Goal: Task Accomplishment & Management: Manage account settings

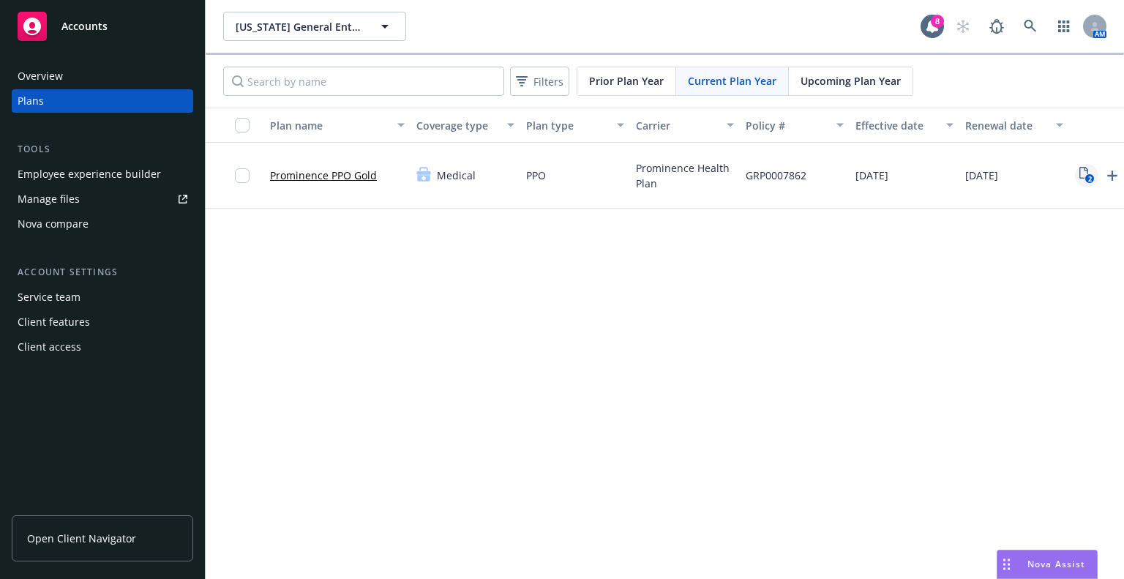
click at [1086, 174] on rect "View Plan Documents" at bounding box center [1089, 179] width 10 height 10
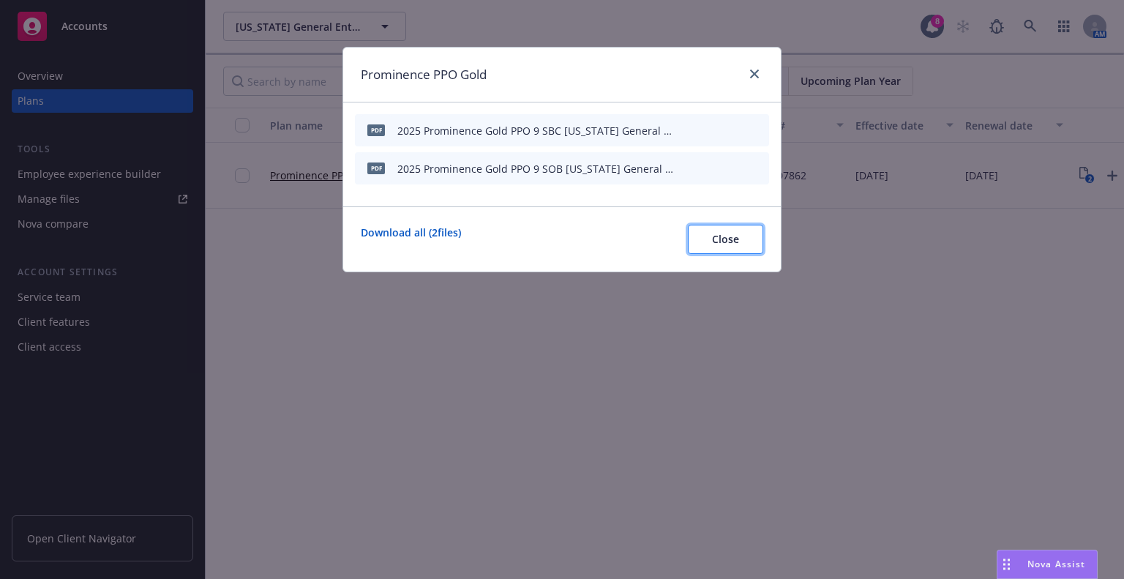
click at [735, 238] on span "Close" at bounding box center [725, 239] width 27 height 14
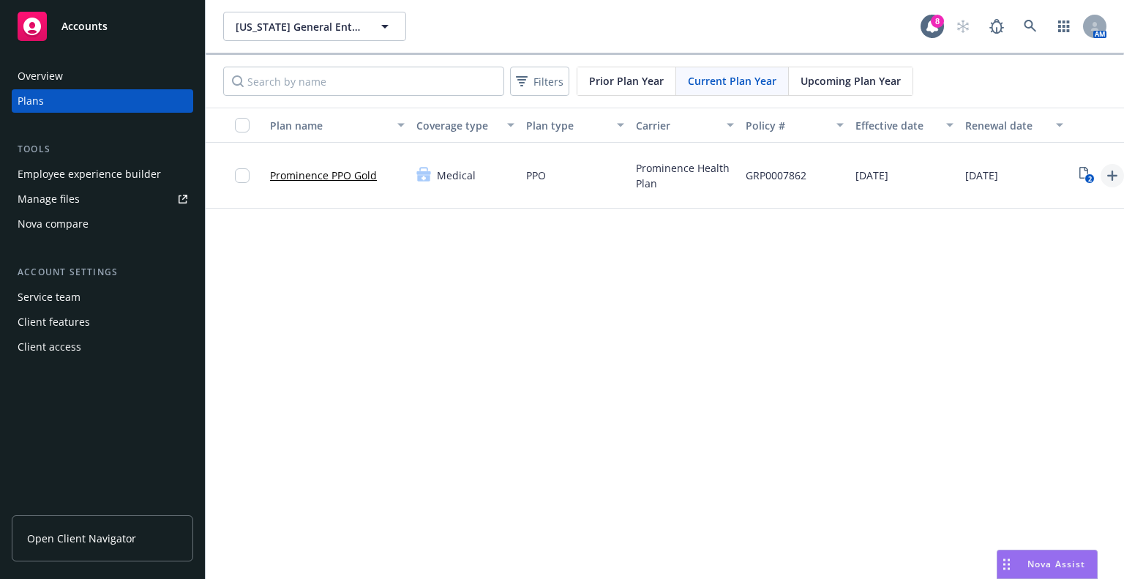
click at [1113, 181] on icon "Upload Plan Documents" at bounding box center [1112, 176] width 18 height 18
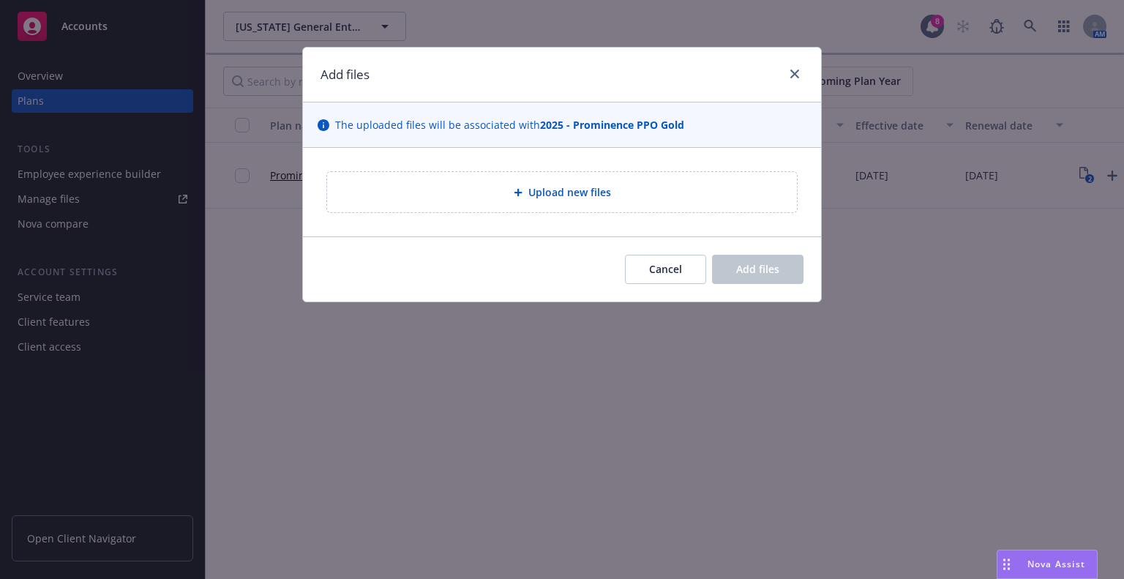
click at [616, 202] on div "Upload new files" at bounding box center [562, 192] width 470 height 40
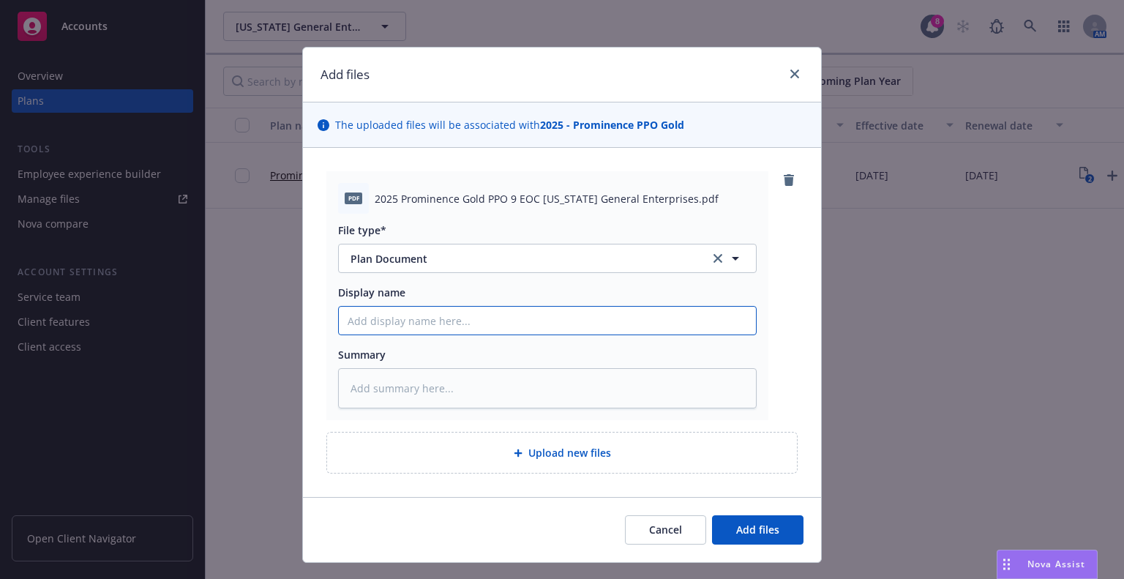
click at [397, 326] on input "Display name" at bounding box center [547, 321] width 417 height 28
drag, startPoint x: 456, startPoint y: 315, endPoint x: 477, endPoint y: 551, distance: 236.4
click at [473, 461] on div "pdf 2025 Prominence Gold PPO 9 EOC [US_STATE] General Enterprises.pdf File type…" at bounding box center [561, 322] width 471 height 302
paste input "2025 Prominence Gold PPO 9 SBC [US_STATE] General Enterprises"
type textarea "x"
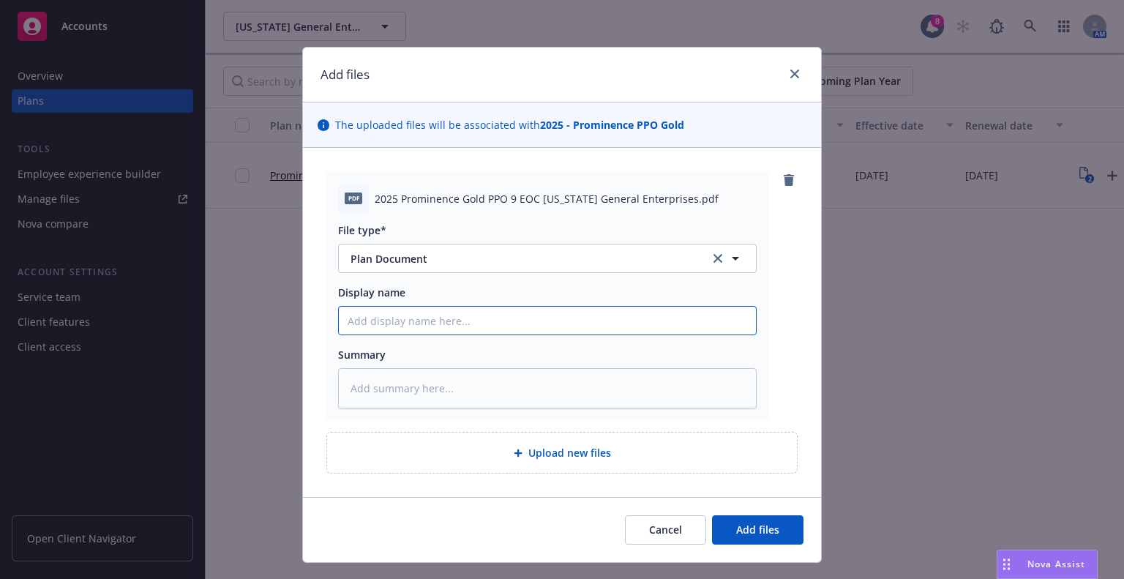
type input "2025 Prominence Gold PPO 9 SBC [US_STATE] General Enterprises"
click at [486, 319] on input "2025 Prominence Gold PPO 9 SBC [US_STATE] General Enterprises" at bounding box center [547, 321] width 417 height 28
click at [486, 318] on input "2025 Prominence Gold PPO 9 SBC [US_STATE] General Enterprises" at bounding box center [547, 321] width 417 height 28
type textarea "x"
type input "2025 Prominence Gold PPO 9 E [US_STATE] General Enterprises"
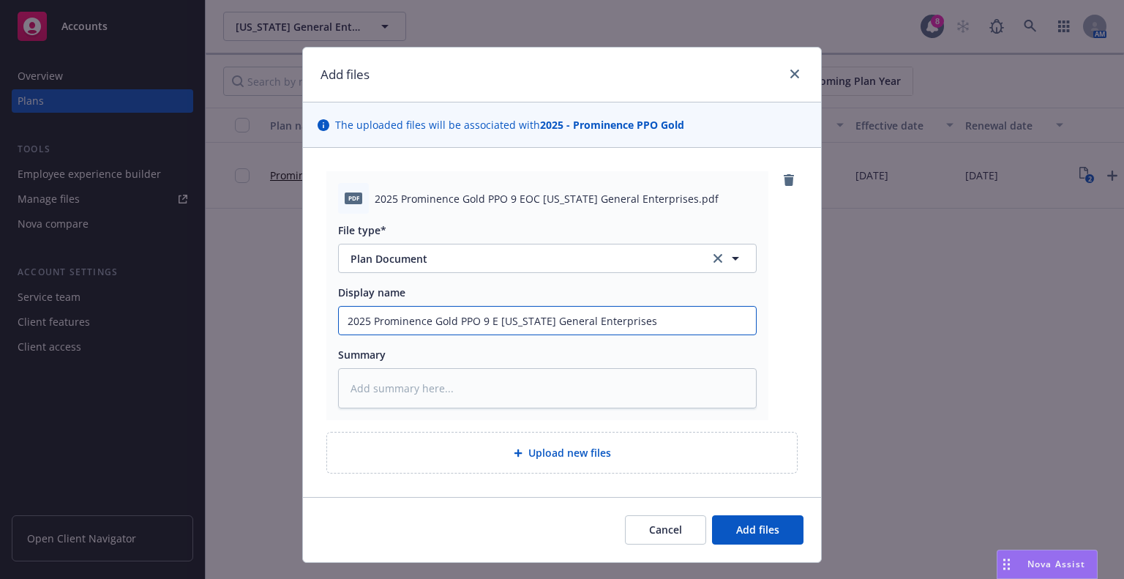
type textarea "x"
type input "2025 Prominence Gold PPO 9 EO [US_STATE] General Enterprises"
type textarea "x"
type input "2025 Prominence Gold PPO 9 EOC [US_STATE] General Enterprises"
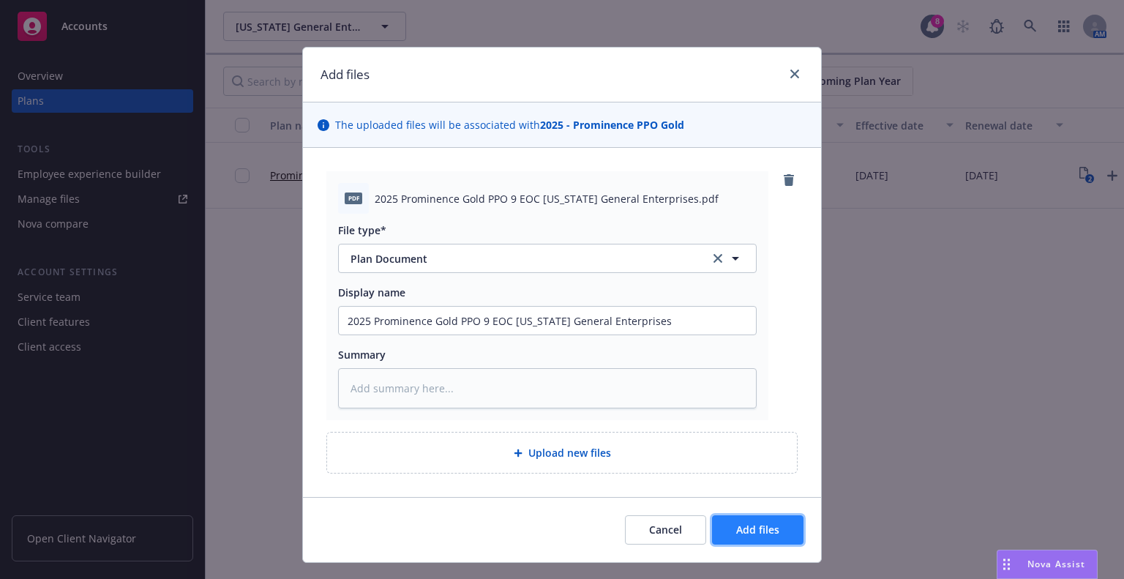
click at [757, 538] on button "Add files" at bounding box center [757, 529] width 91 height 29
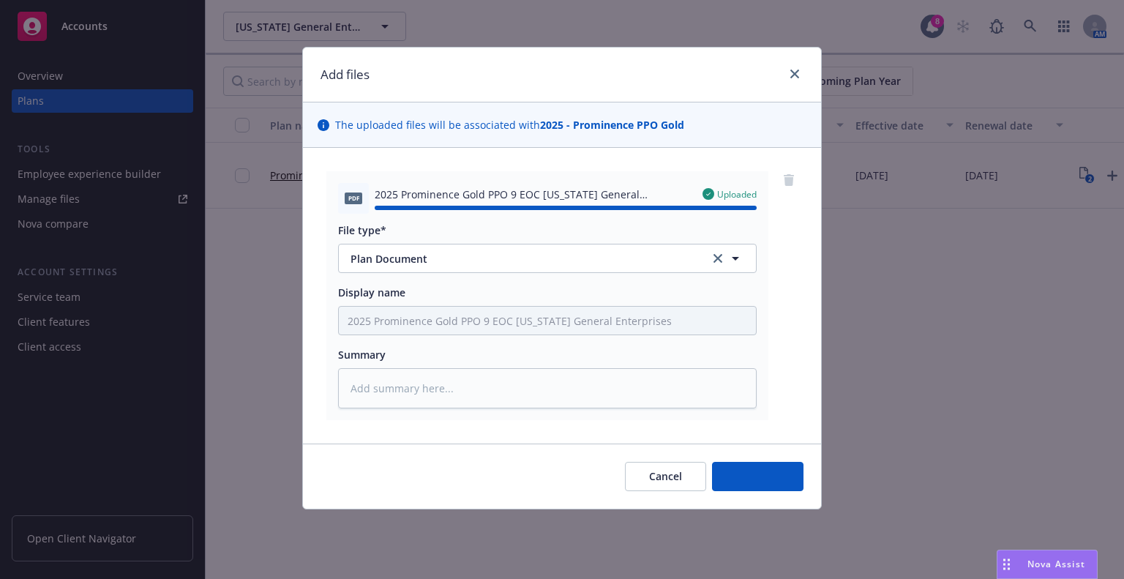
type textarea "x"
